Goal: Information Seeking & Learning: Check status

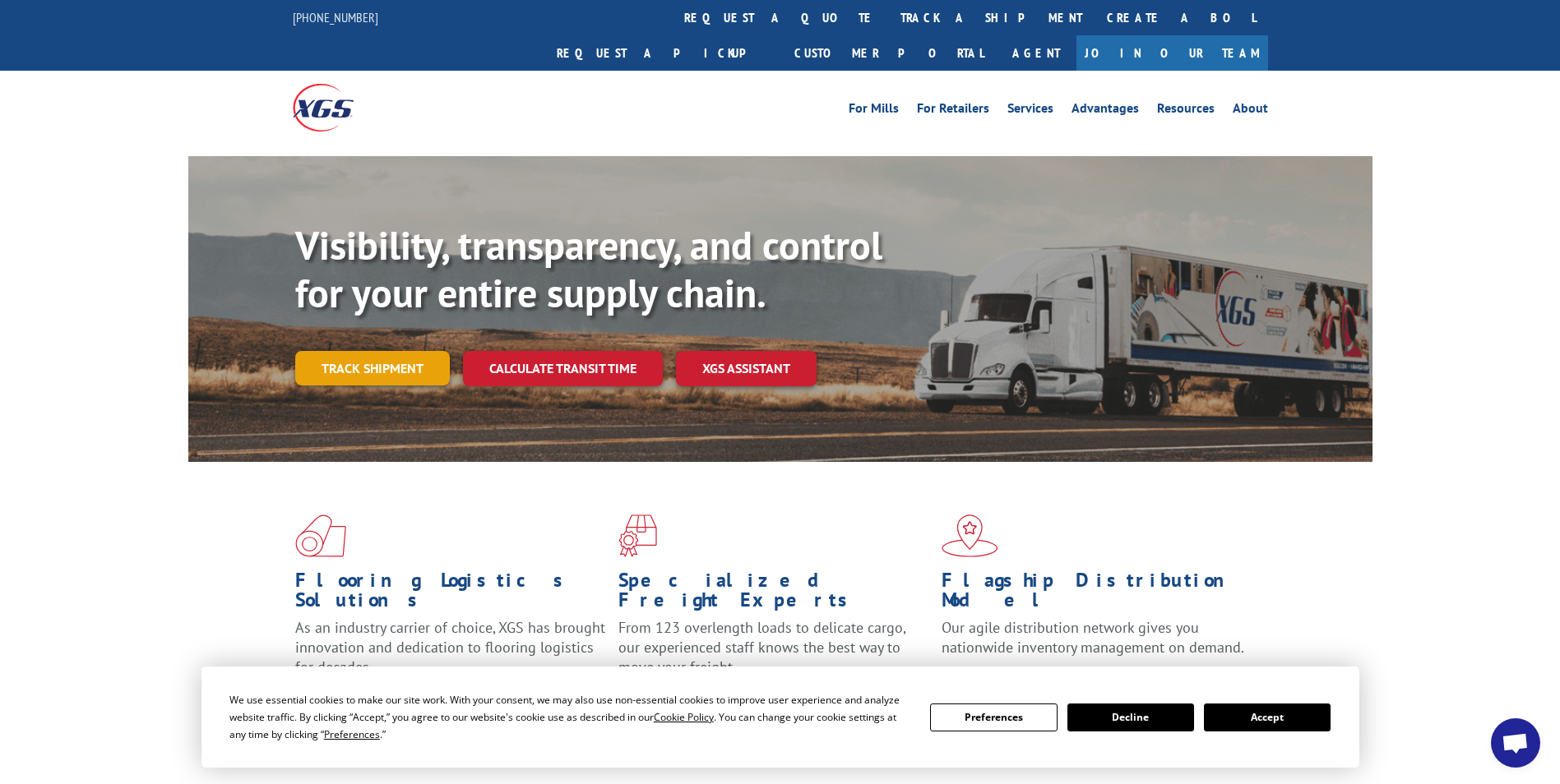
click at [430, 351] on link "Track shipment" at bounding box center [372, 368] width 155 height 35
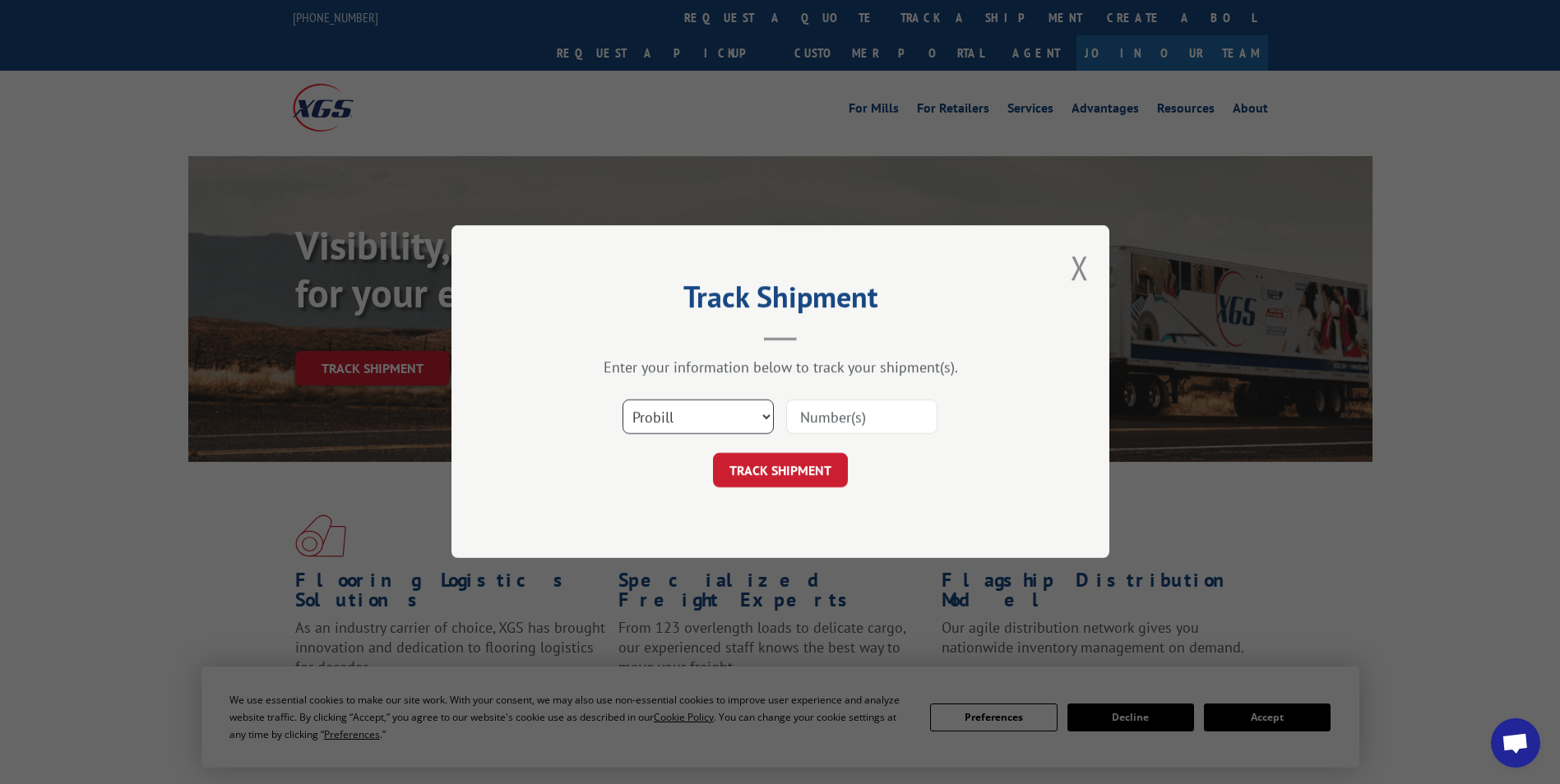
click at [769, 413] on select "Select category... Probill BOL PO" at bounding box center [697, 418] width 151 height 35
select select "bol"
click at [622, 400] on select "Select category... Probill BOL PO" at bounding box center [697, 418] width 151 height 35
click at [878, 416] on input at bounding box center [861, 418] width 151 height 35
paste input "527362646"
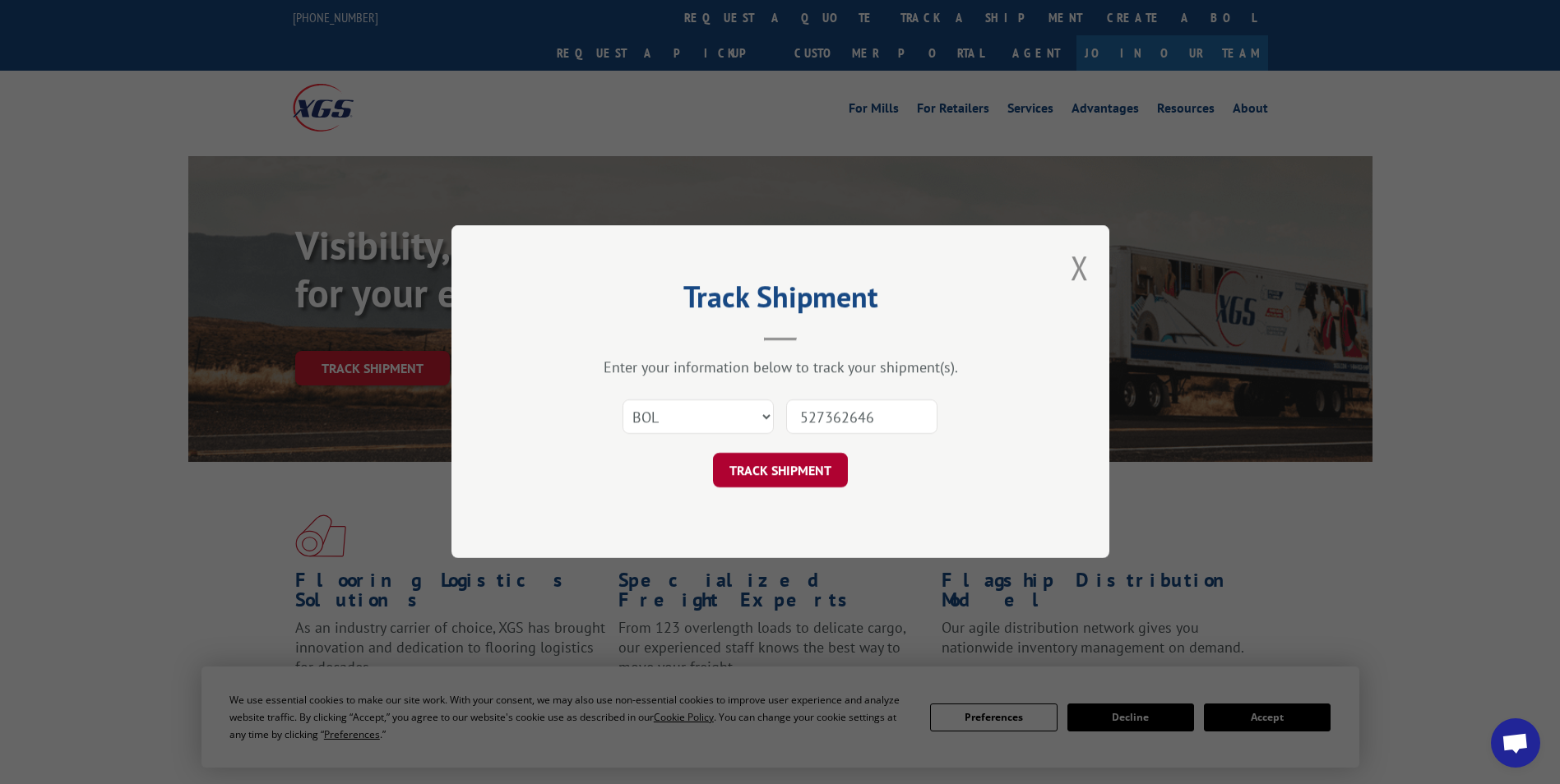
type input "527362646"
click at [755, 477] on button "TRACK SHIPMENT" at bounding box center [780, 471] width 135 height 35
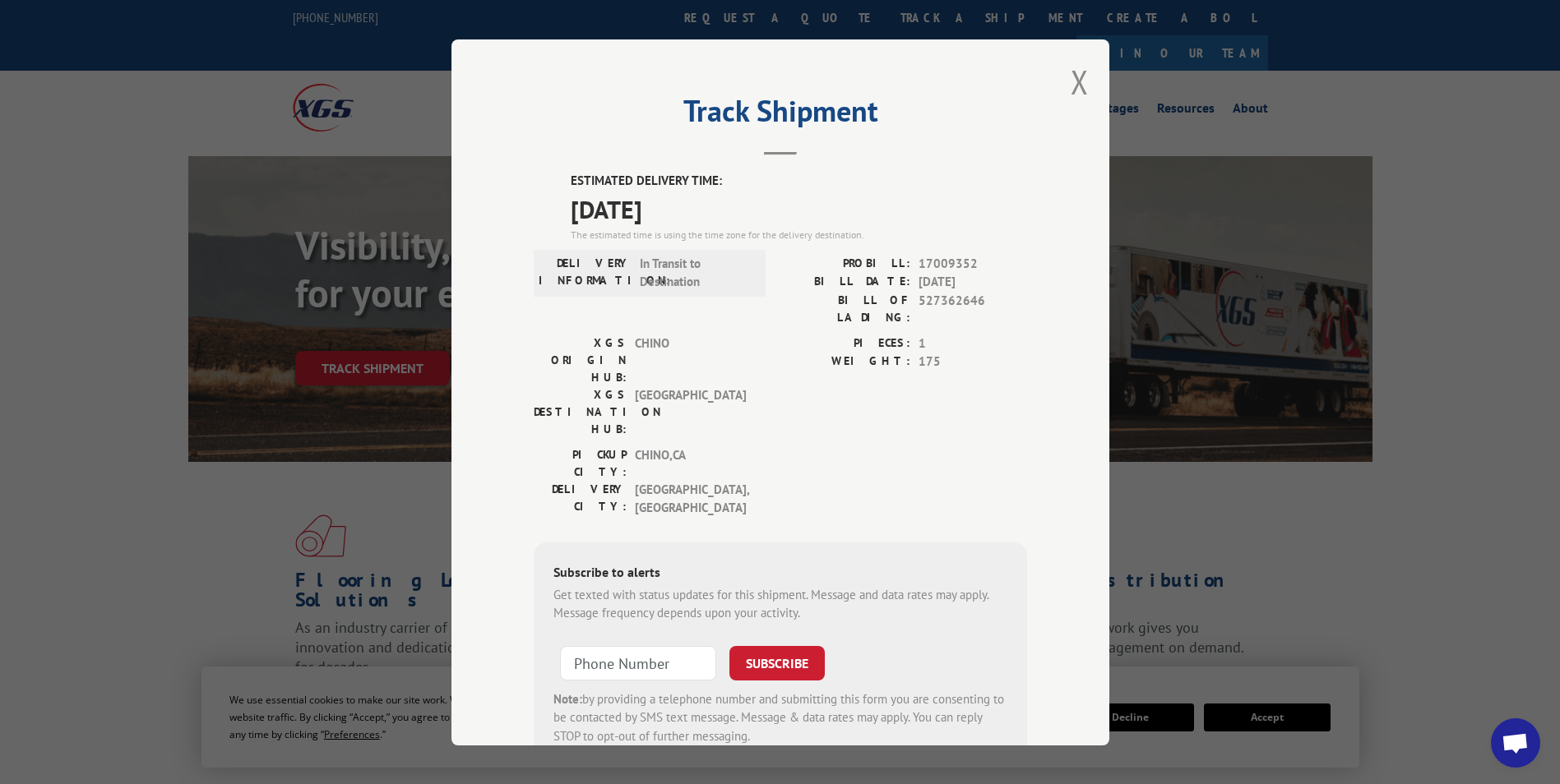
click at [1083, 76] on div "Track Shipment ESTIMATED DELIVERY TIME: [DATE] The estimated time is using the …" at bounding box center [780, 392] width 658 height 706
click at [1071, 81] on button "Close modal" at bounding box center [1080, 82] width 18 height 44
